Goal: Task Accomplishment & Management: Manage account settings

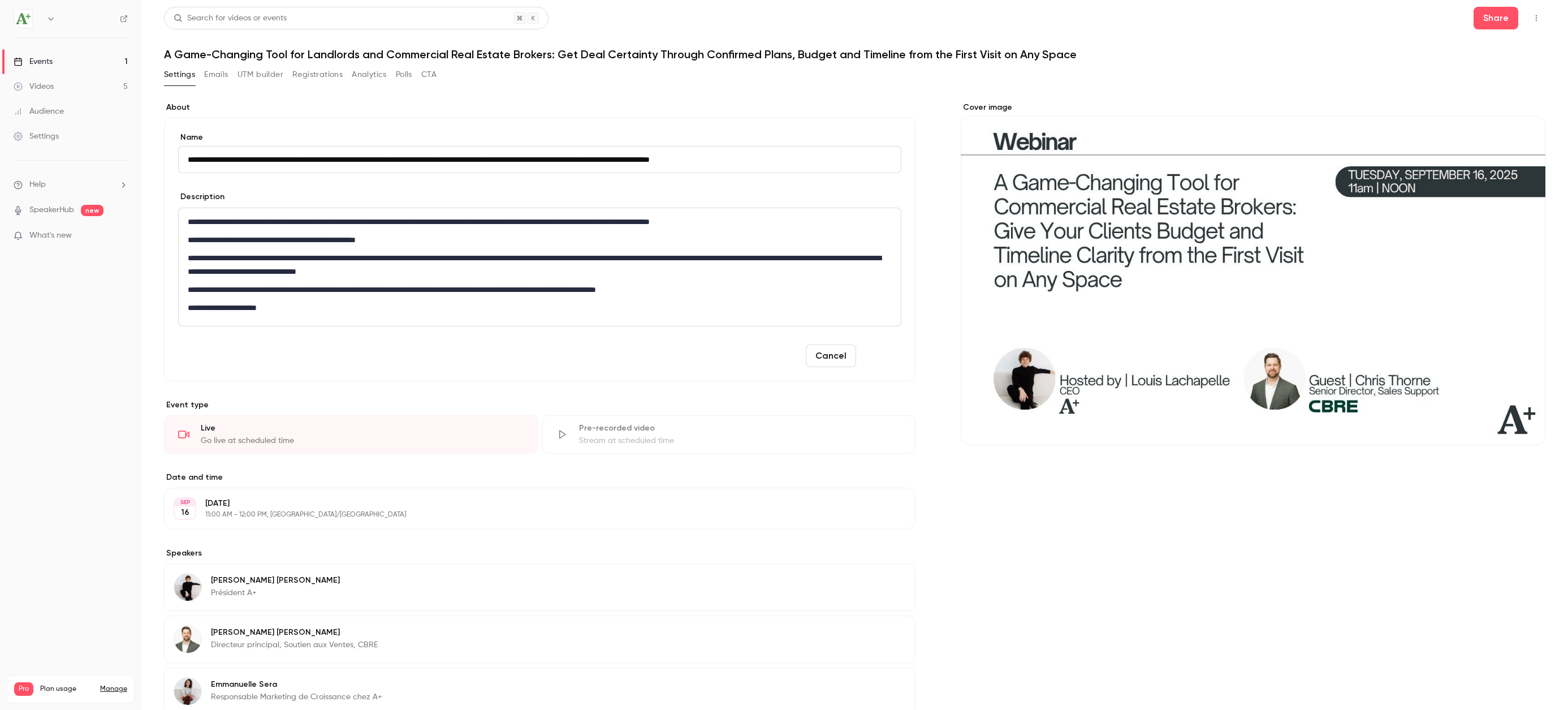
click at [885, 353] on button "Save" at bounding box center [881, 355] width 41 height 23
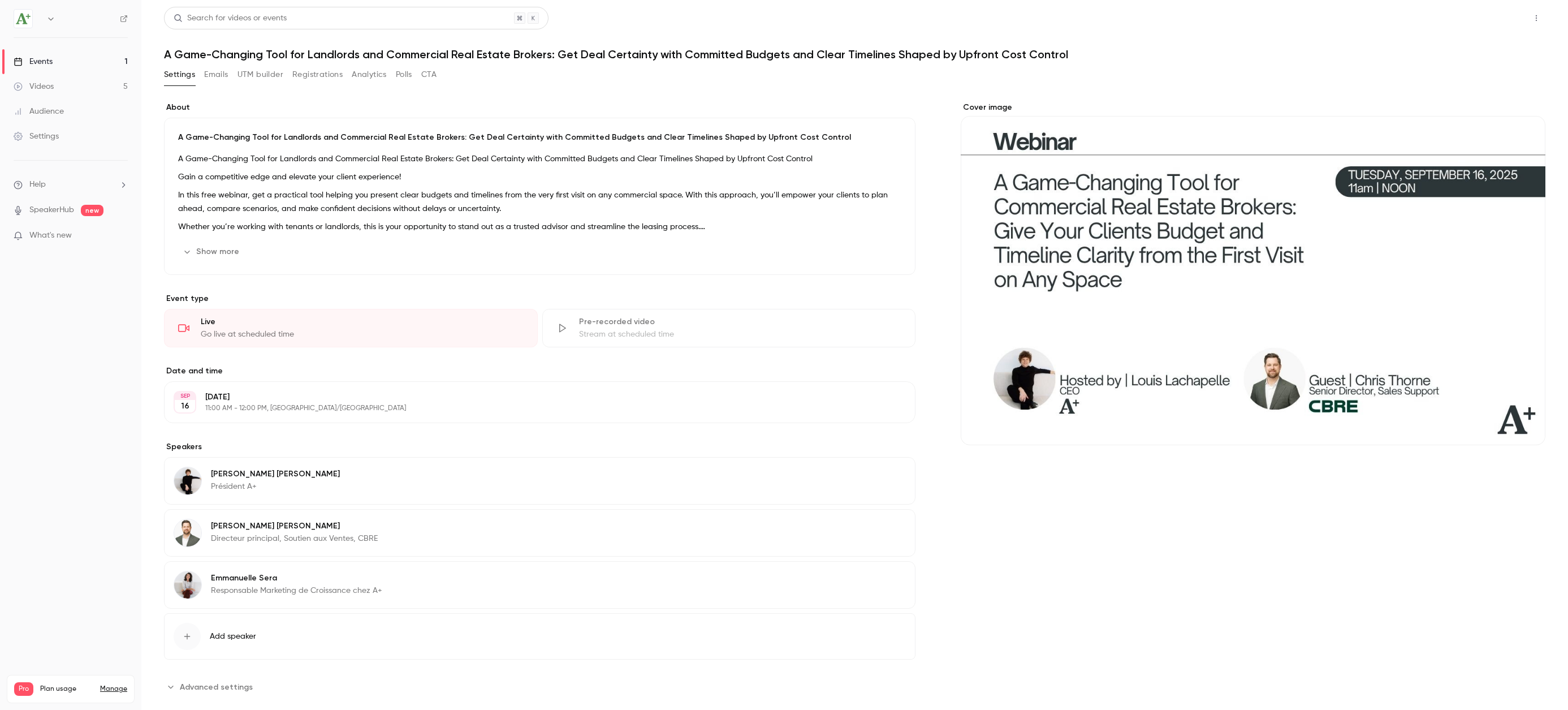
click at [1499, 21] on button "Share" at bounding box center [1495, 18] width 44 height 23
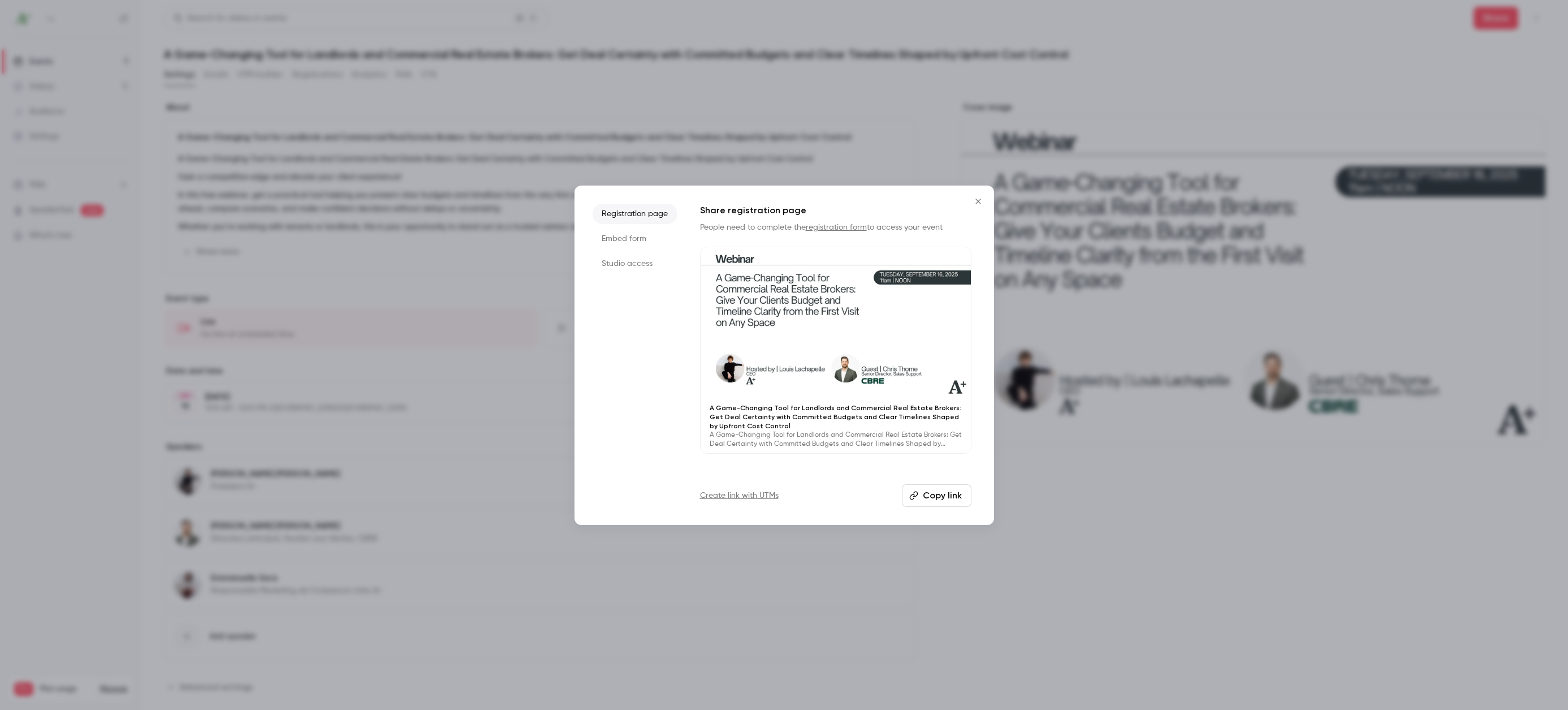
click at [977, 201] on icon "Close" at bounding box center [977, 201] width 5 height 5
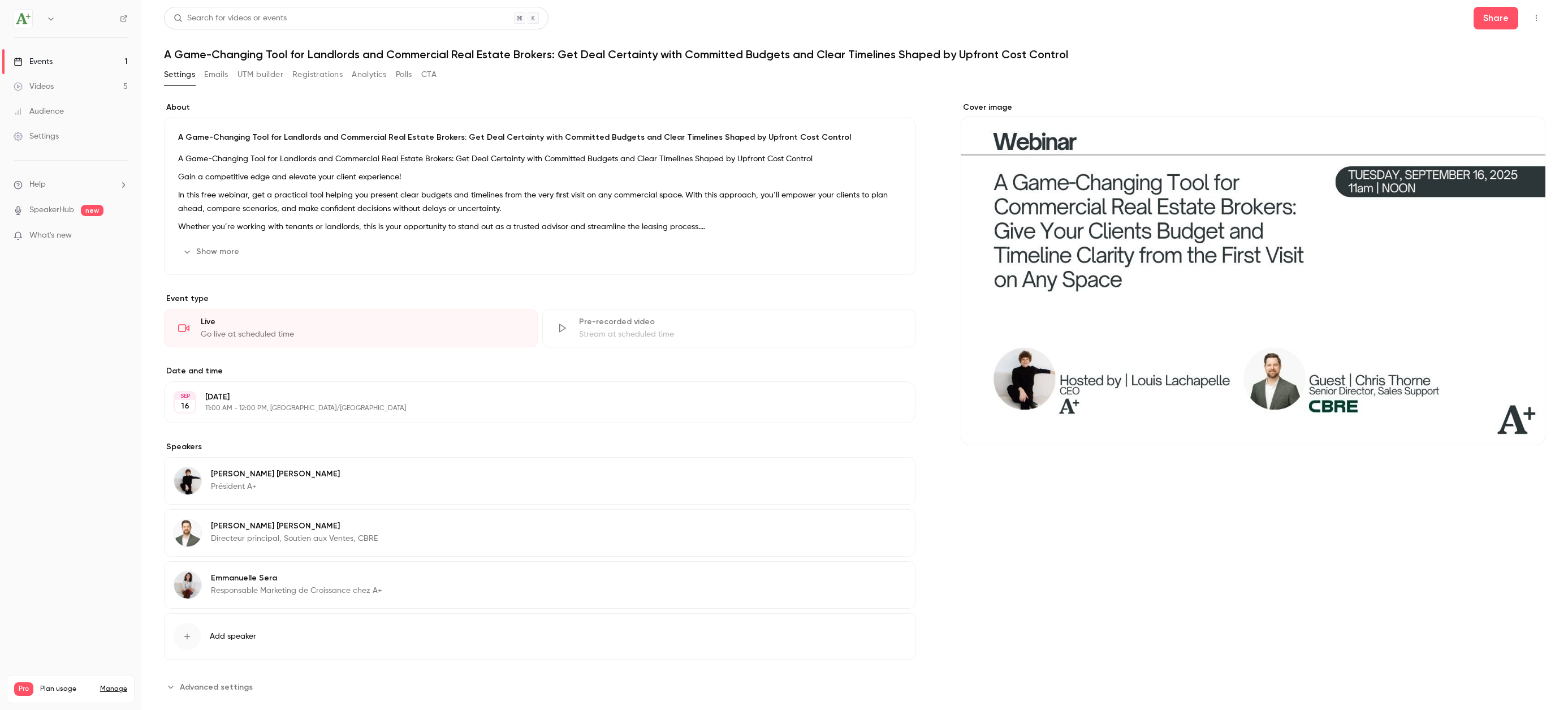
click at [1476, 184] on div "Cover image" at bounding box center [1252, 273] width 584 height 343
click at [0, 0] on input "Cover image" at bounding box center [0, 0] width 0 height 0
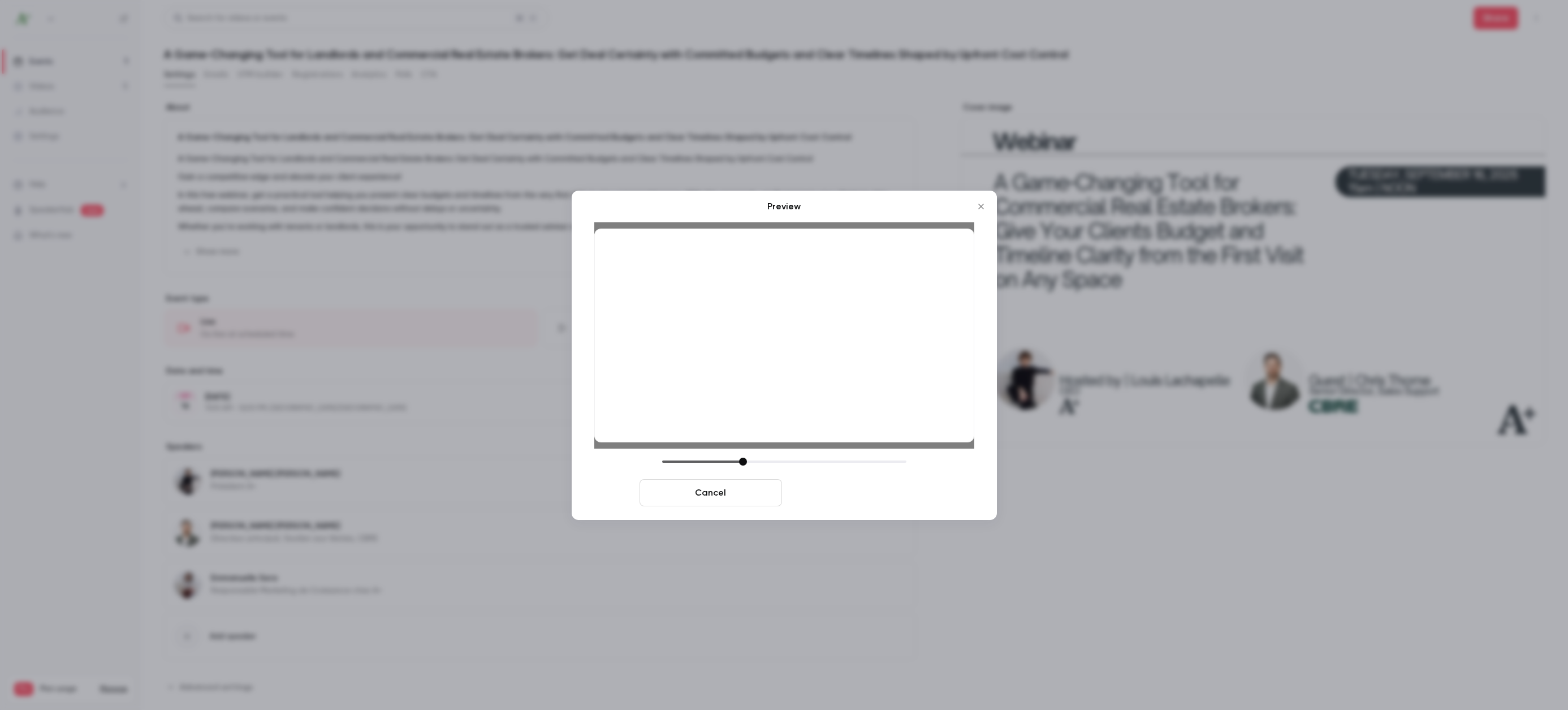
click at [857, 497] on button "Save cover" at bounding box center [857, 492] width 143 height 27
click at [867, 496] on button "Save cover" at bounding box center [857, 492] width 143 height 27
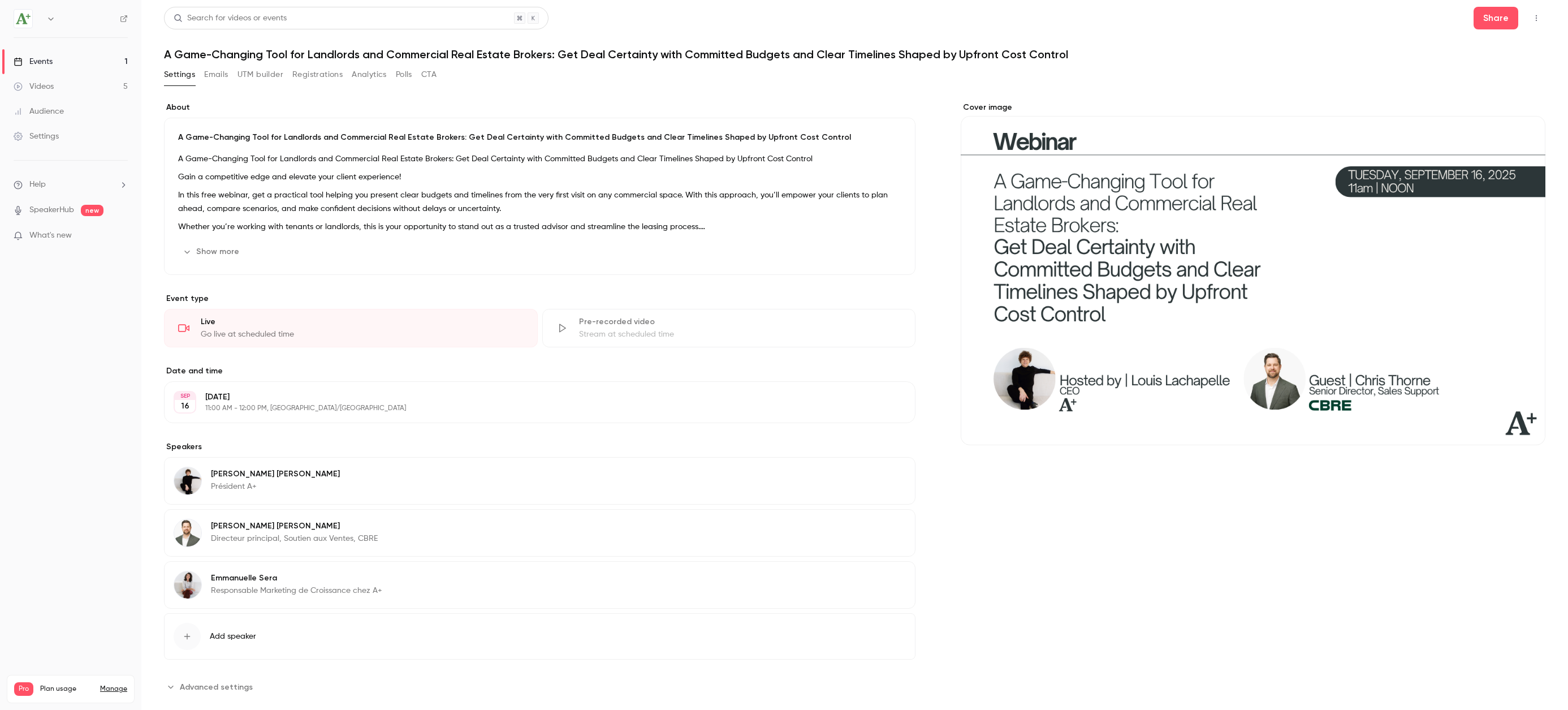
click at [267, 76] on button "UTM builder" at bounding box center [260, 74] width 46 height 18
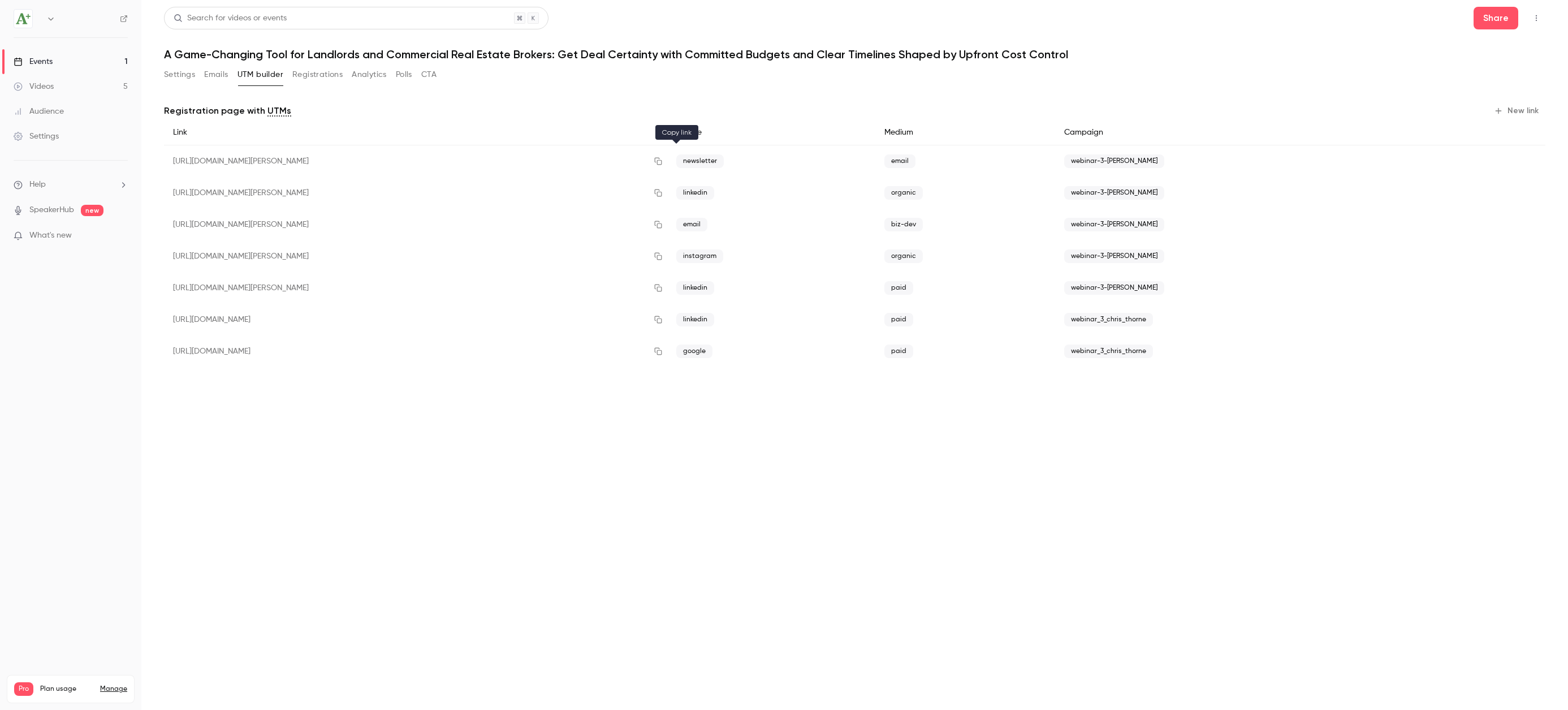
click at [662, 159] on icon "button" at bounding box center [658, 161] width 9 height 8
